Goal: Information Seeking & Learning: Learn about a topic

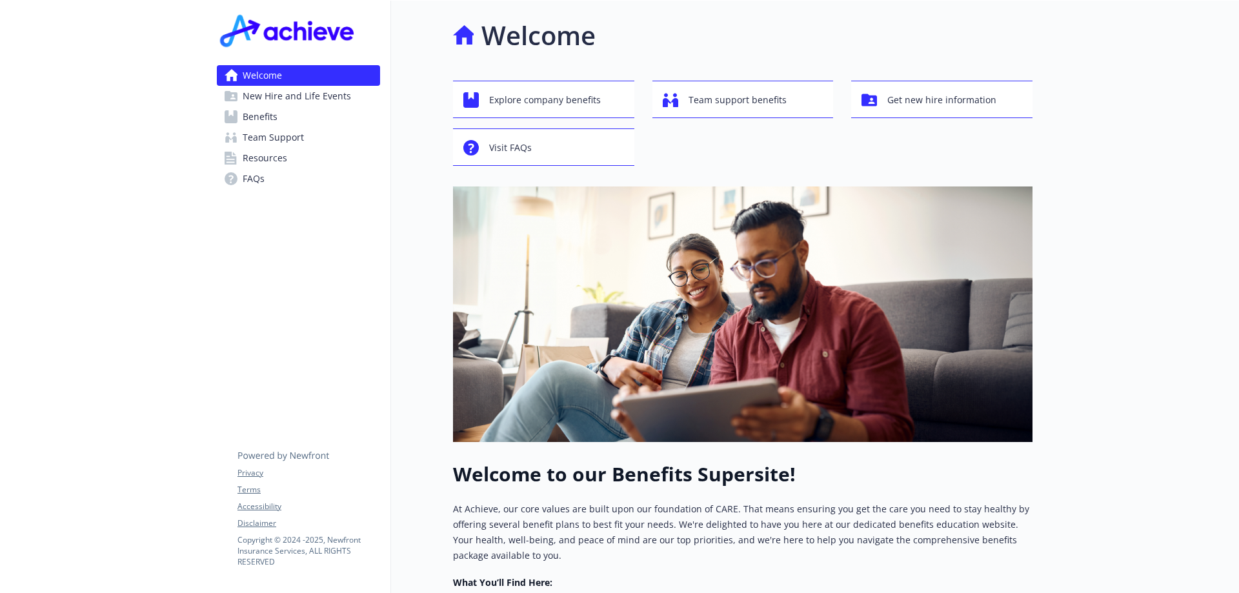
click at [264, 115] on span "Benefits" at bounding box center [260, 117] width 35 height 21
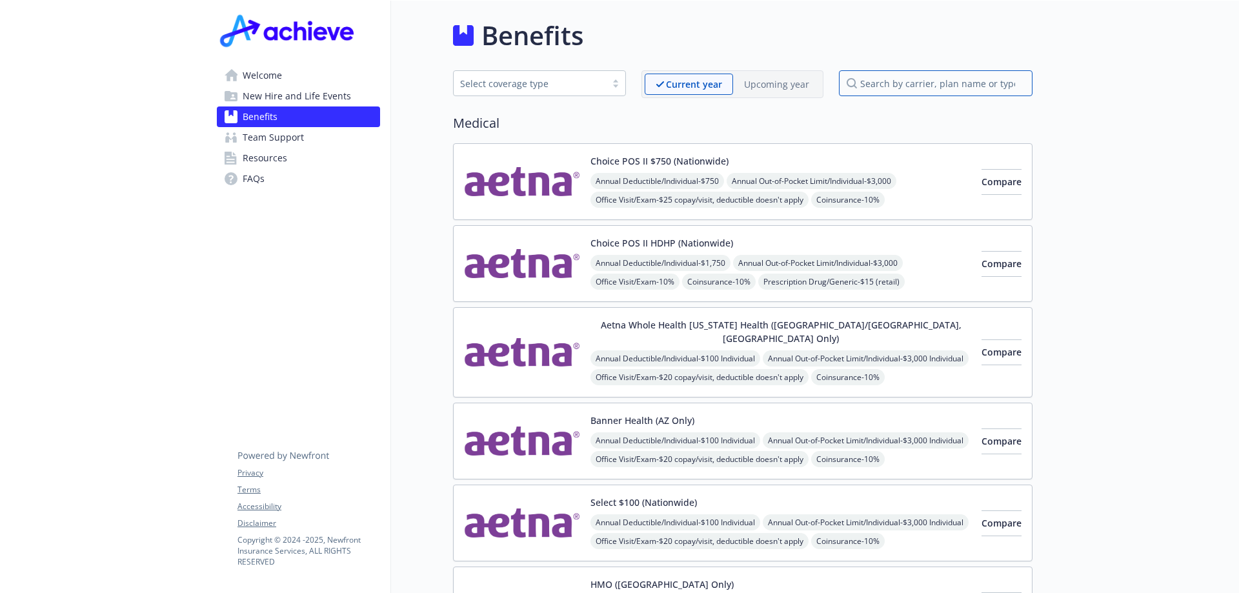
click at [924, 86] on input "search by carrier, plan name or type" at bounding box center [936, 83] width 194 height 26
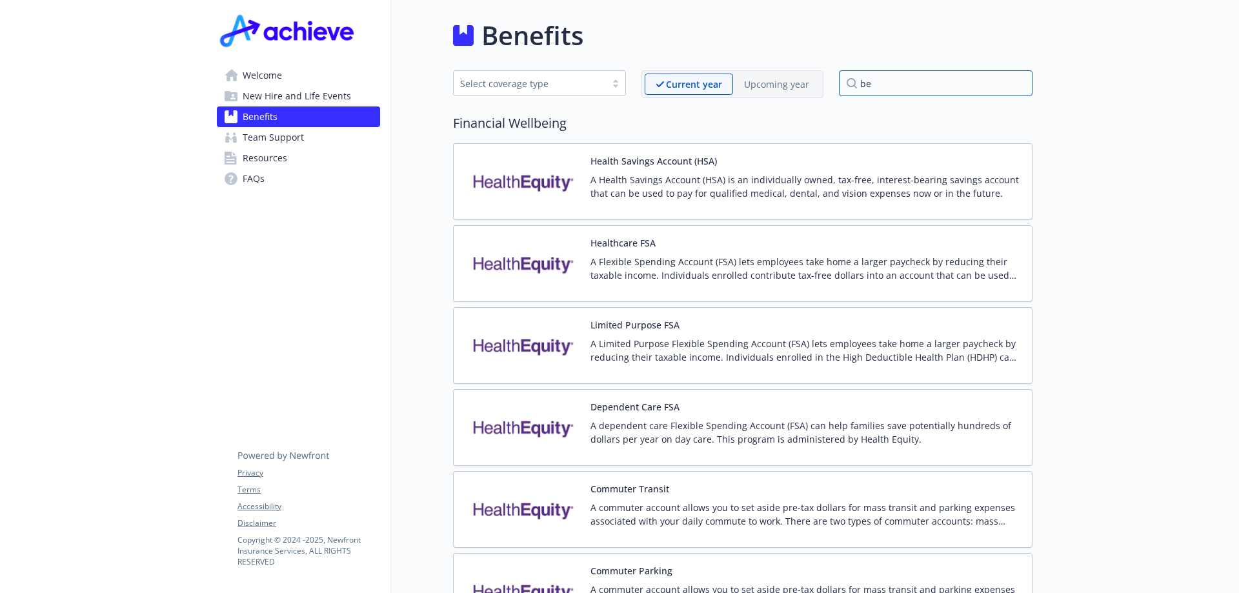
type input "b"
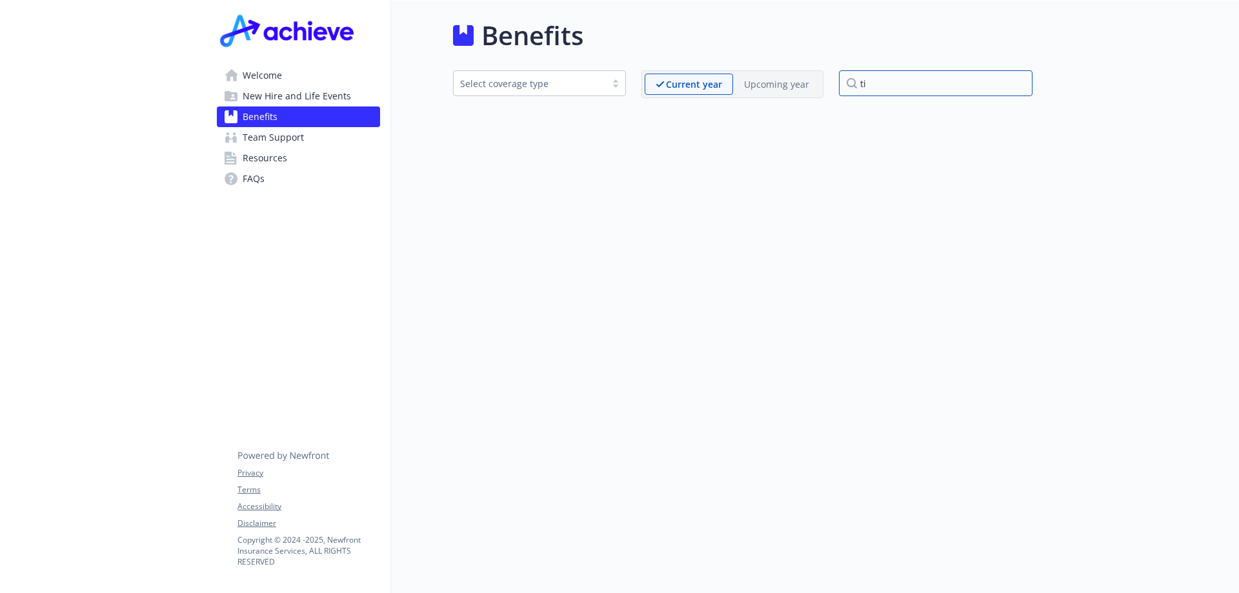
type input "t"
type input "p"
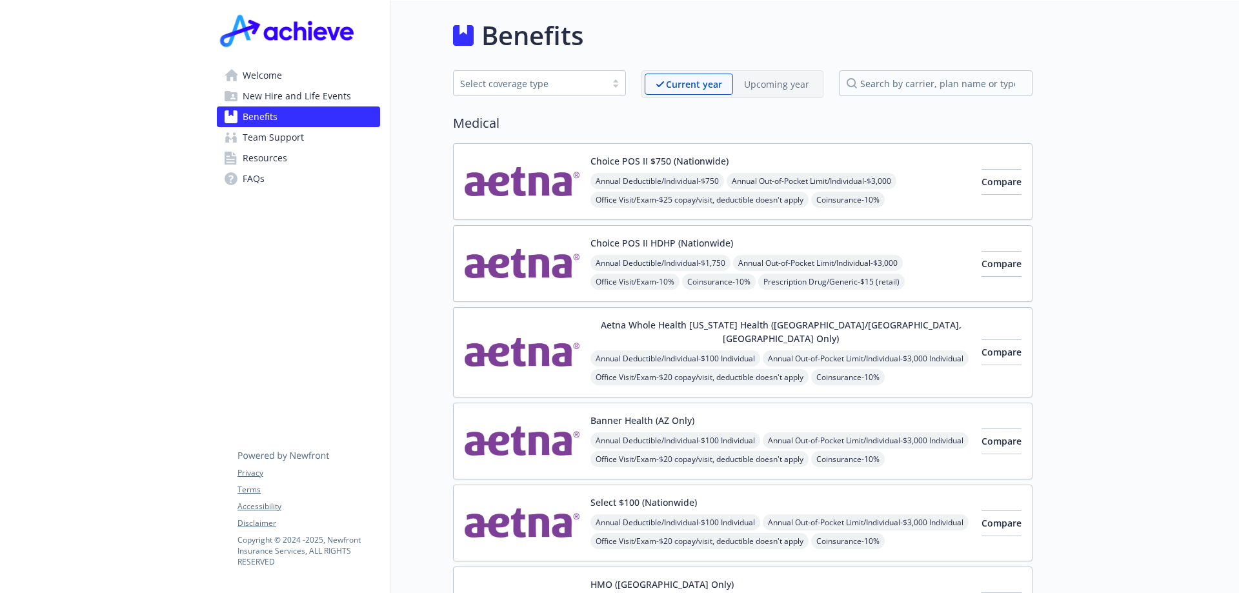
click at [587, 83] on div "Select coverage type" at bounding box center [529, 84] width 139 height 14
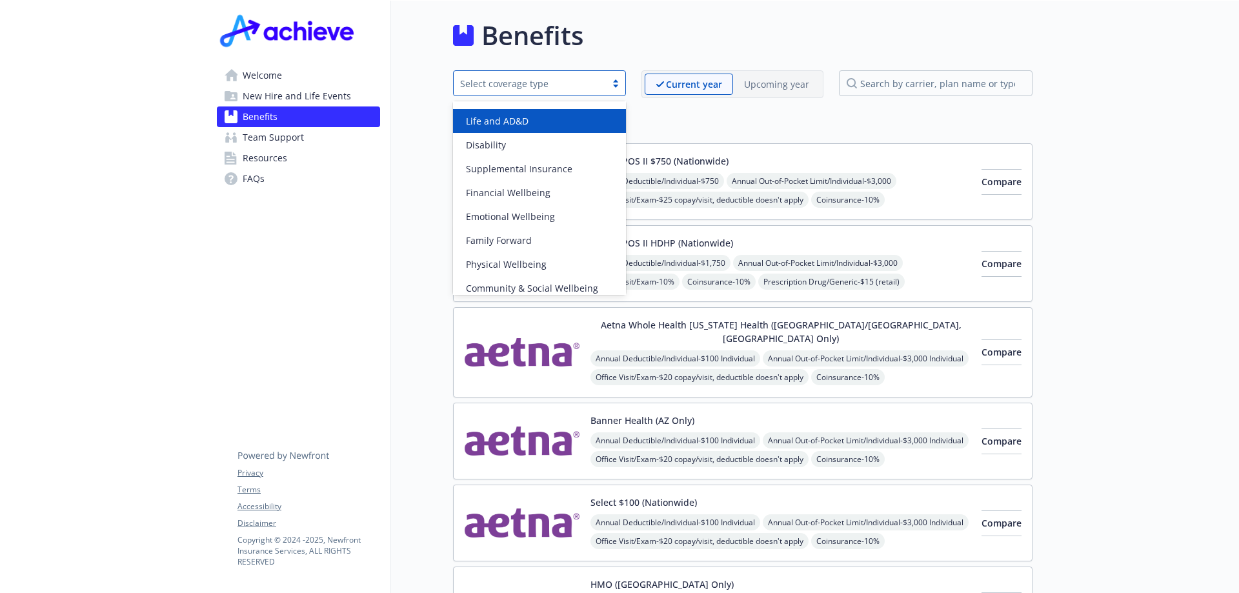
scroll to position [74, 0]
